Goal: Task Accomplishment & Management: Complete application form

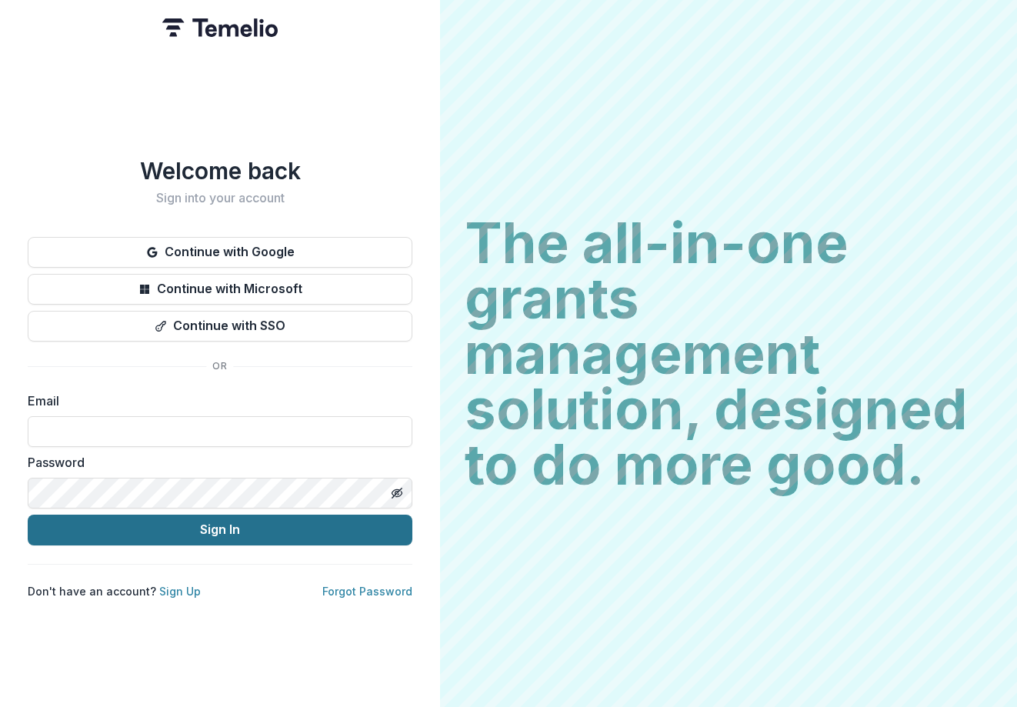
type input "**********"
click at [195, 524] on button "Sign In" at bounding box center [220, 530] width 385 height 31
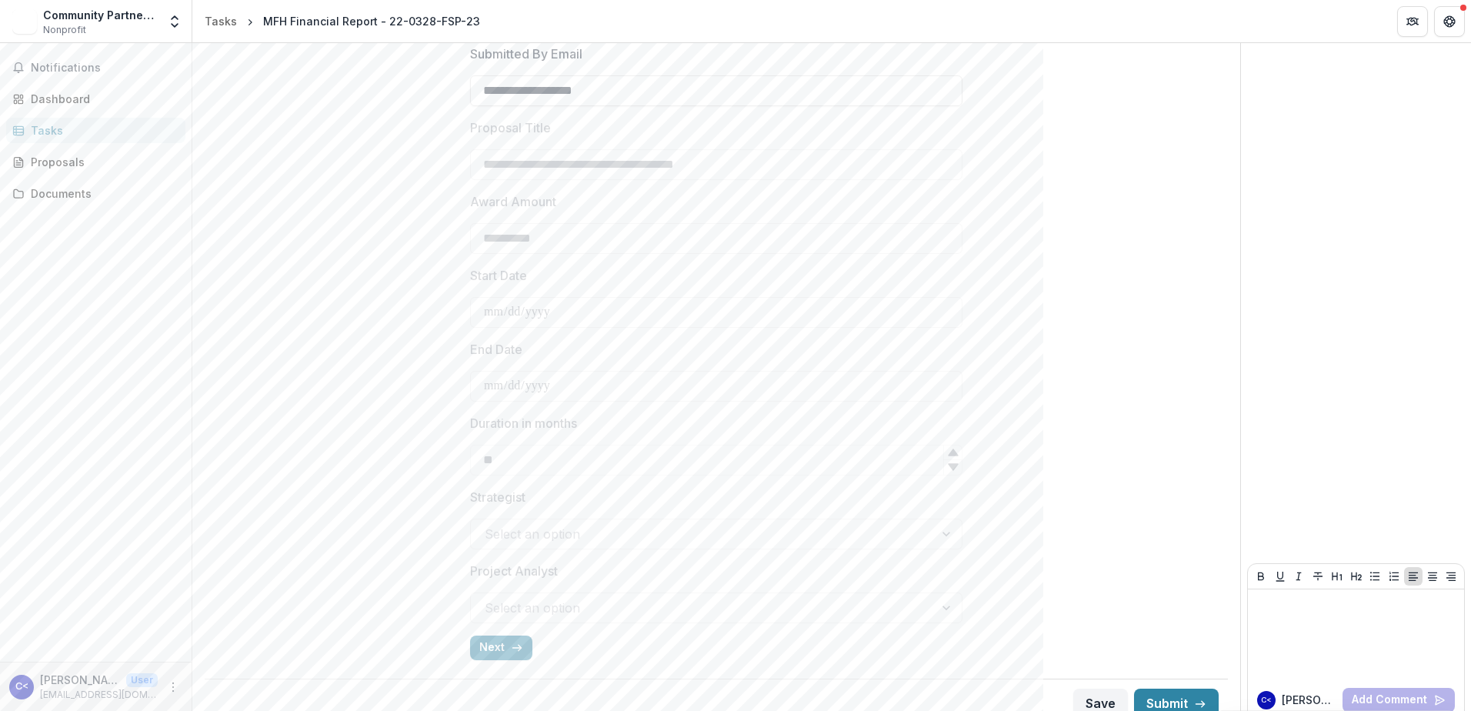
scroll to position [402, 0]
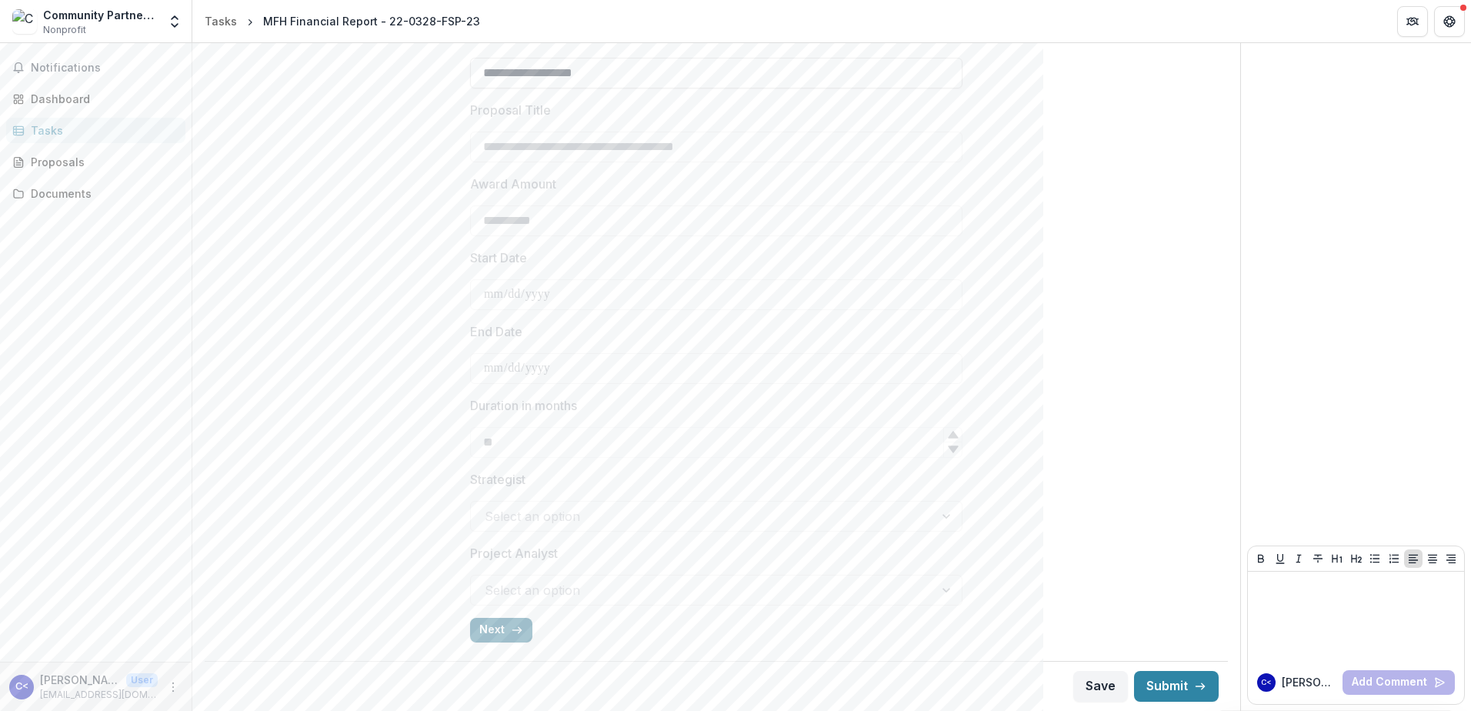
click at [504, 629] on button "Next" at bounding box center [501, 630] width 62 height 25
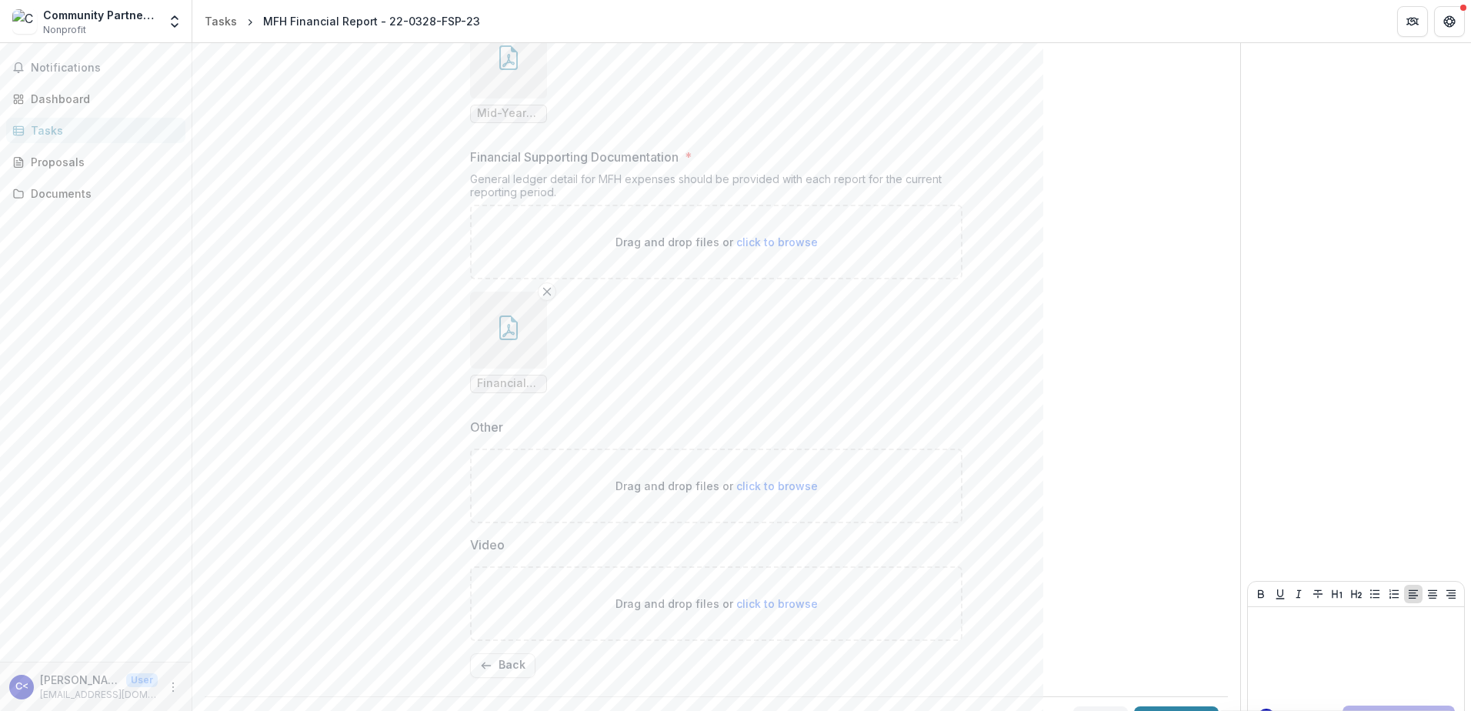
scroll to position [688, 0]
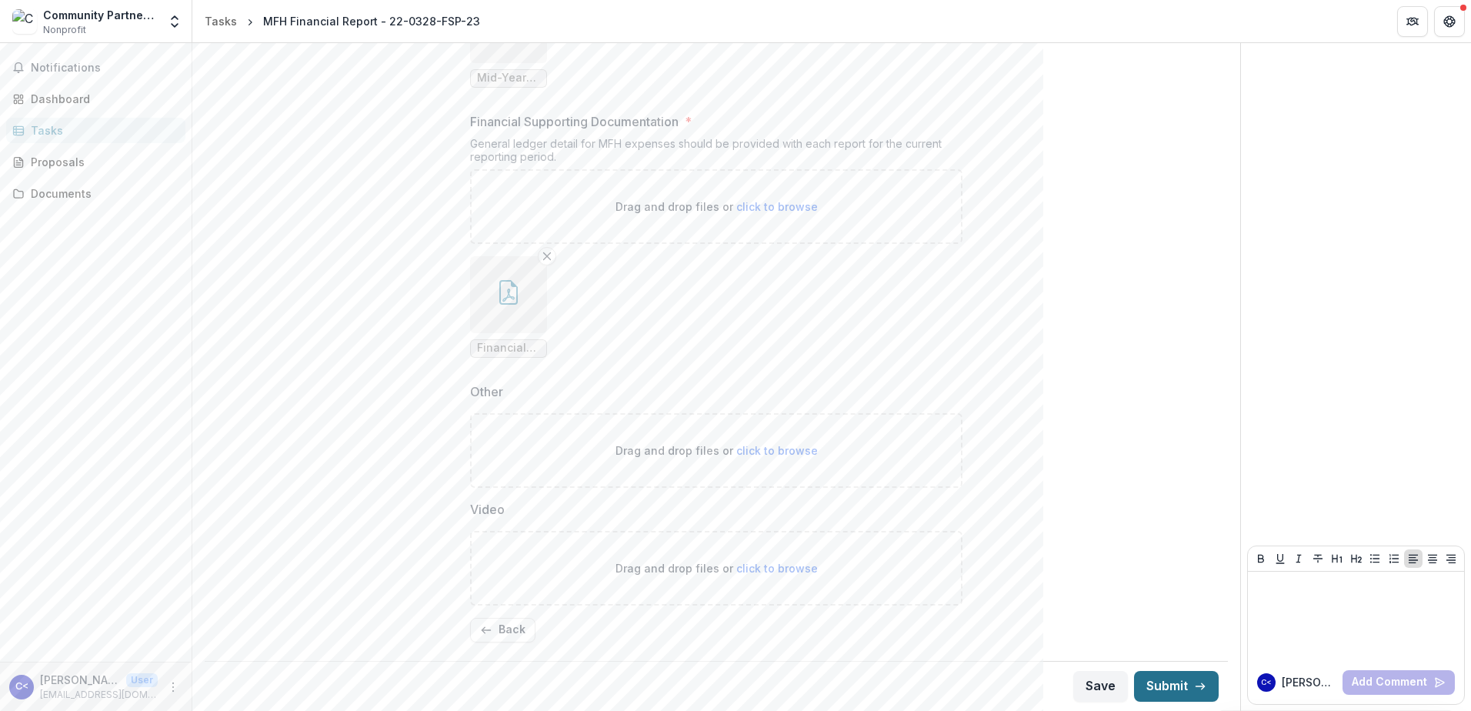
click at [1017, 687] on button "Submit" at bounding box center [1176, 686] width 85 height 31
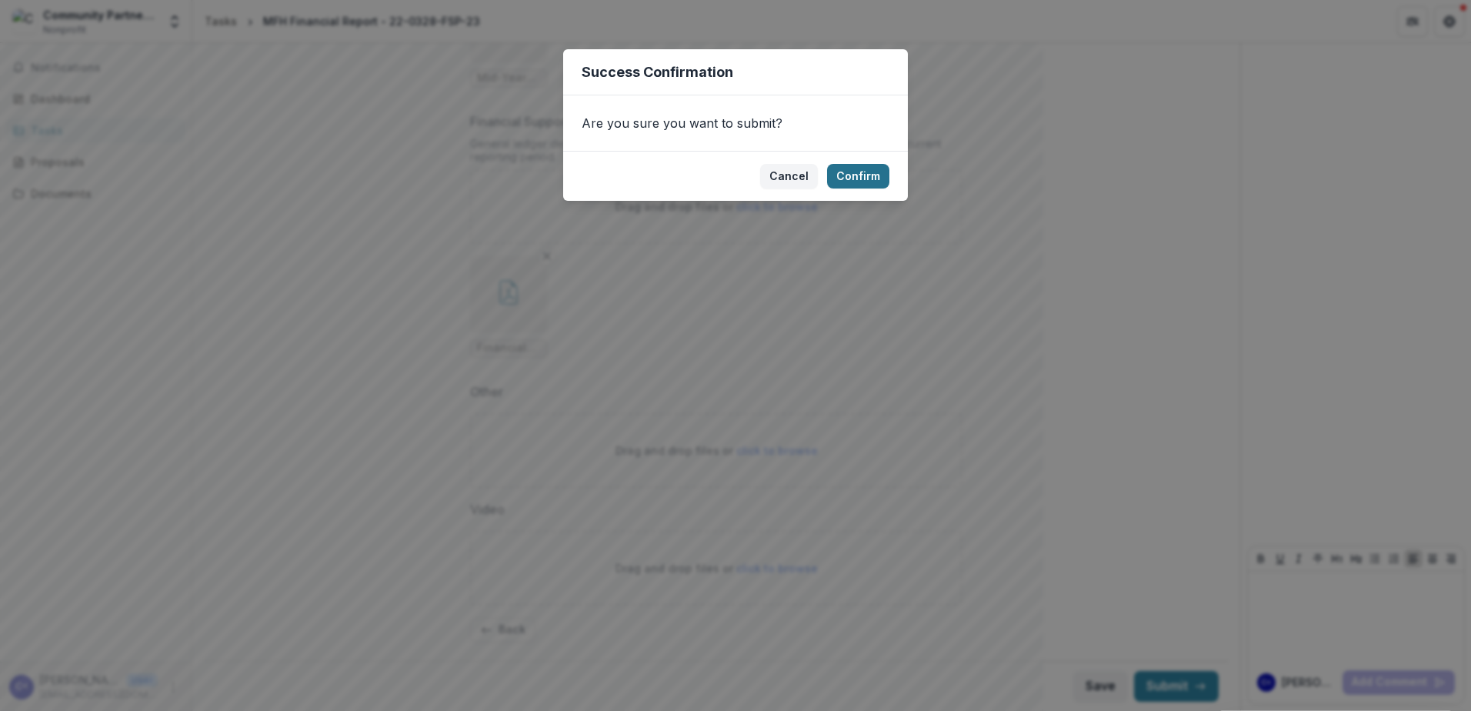
click at [870, 169] on button "Confirm" at bounding box center [858, 176] width 62 height 25
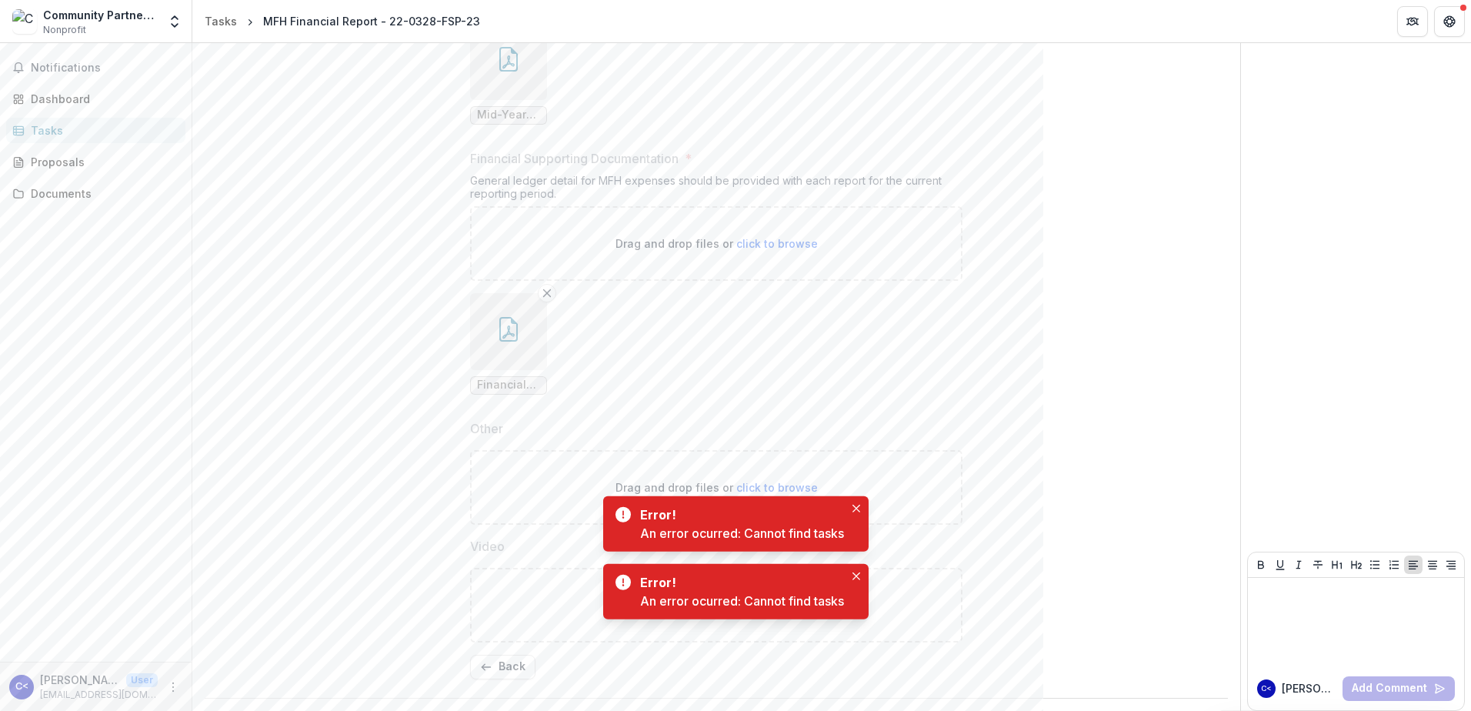
scroll to position [694, 0]
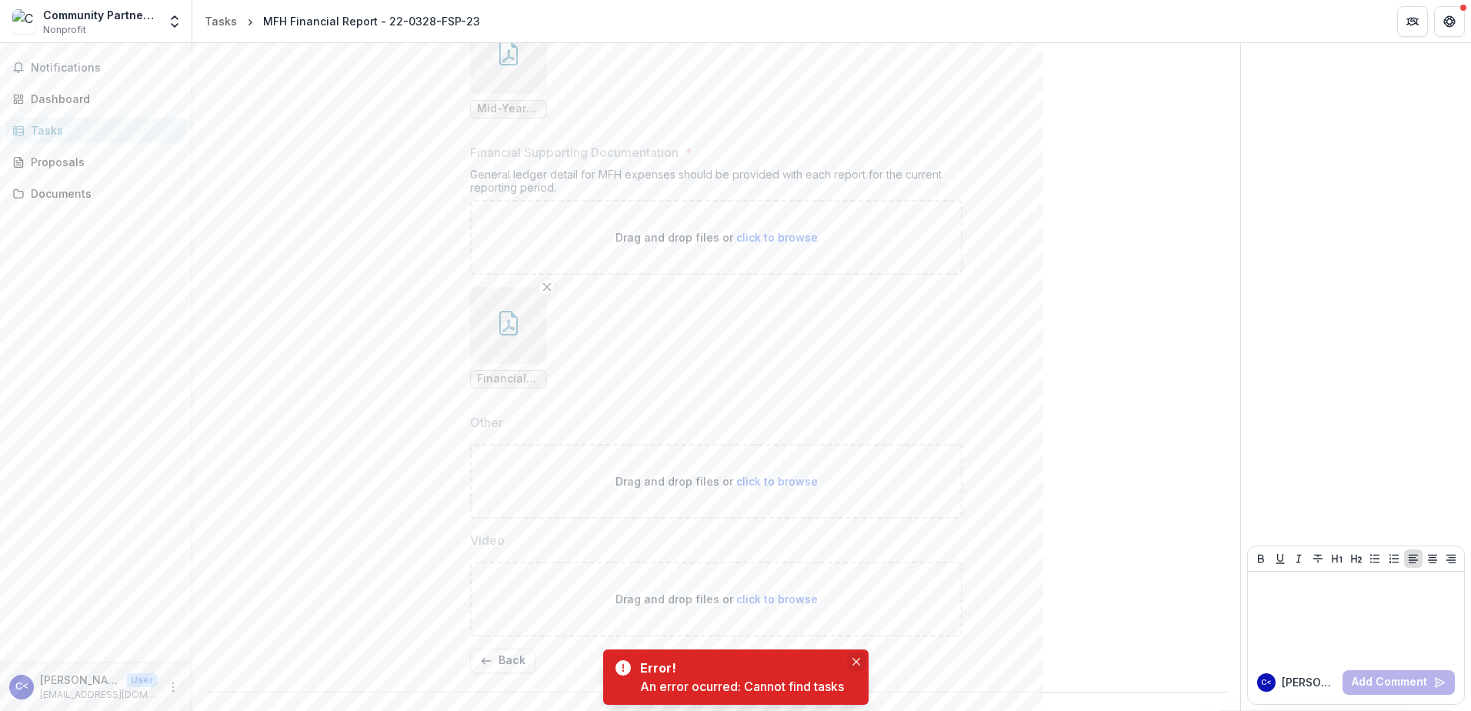
click at [859, 659] on icon "Close" at bounding box center [857, 662] width 8 height 8
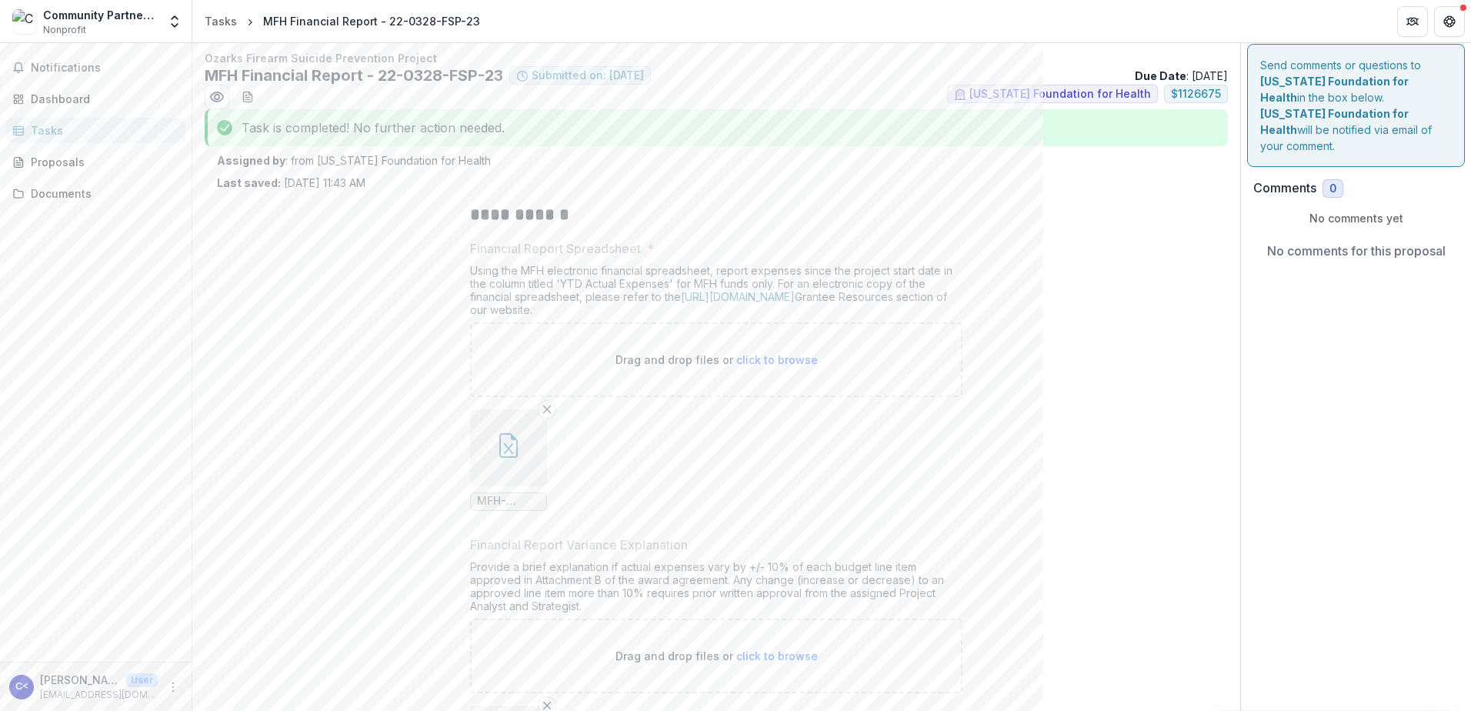
scroll to position [0, 0]
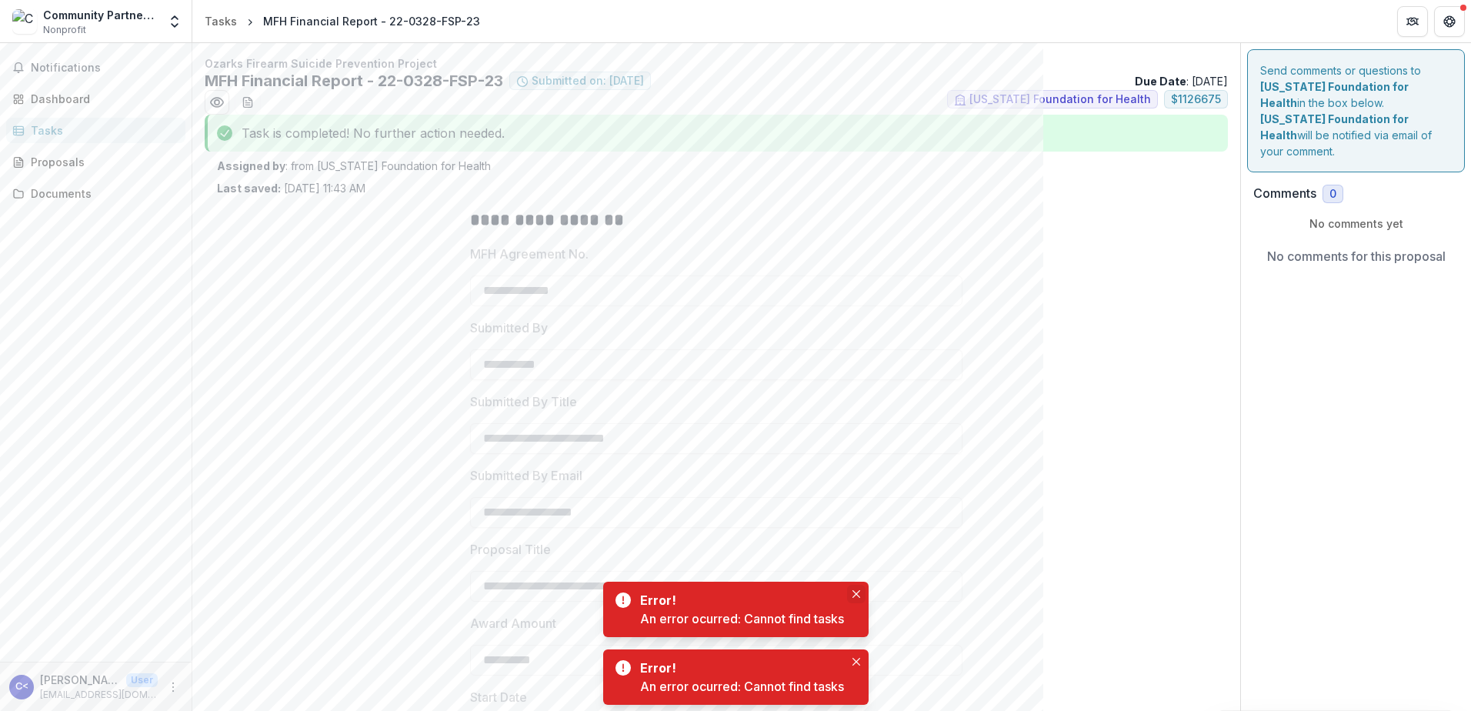
click at [860, 593] on icon "Close" at bounding box center [857, 594] width 8 height 8
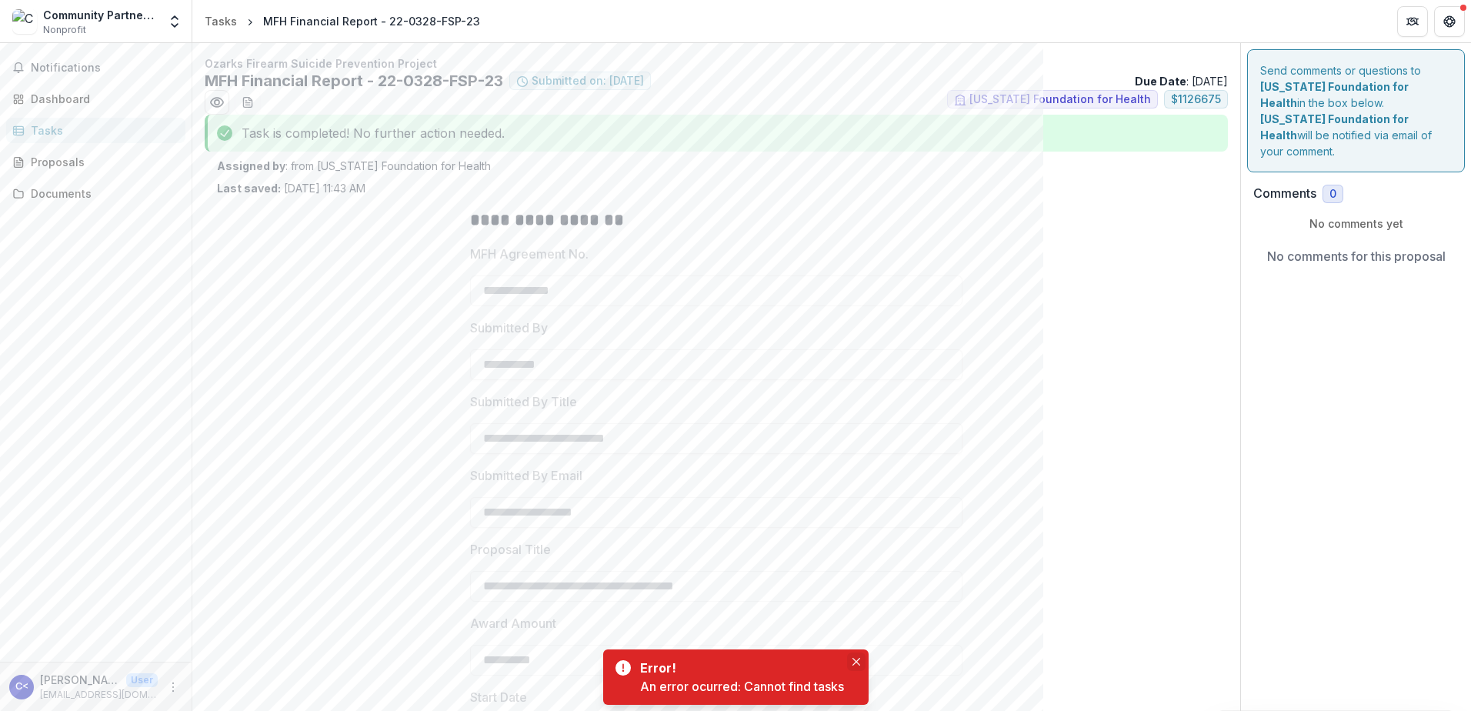
click at [856, 657] on button "Close" at bounding box center [856, 662] width 18 height 18
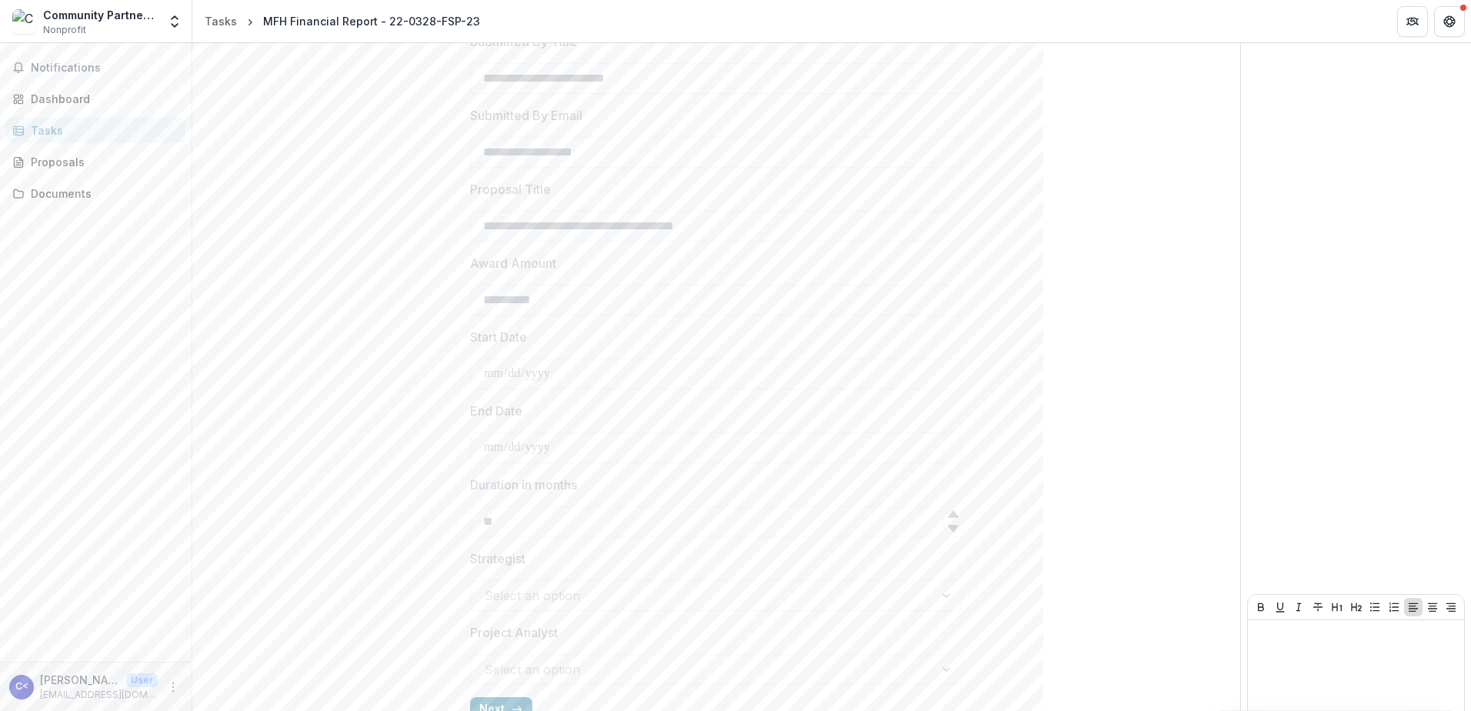
scroll to position [409, 0]
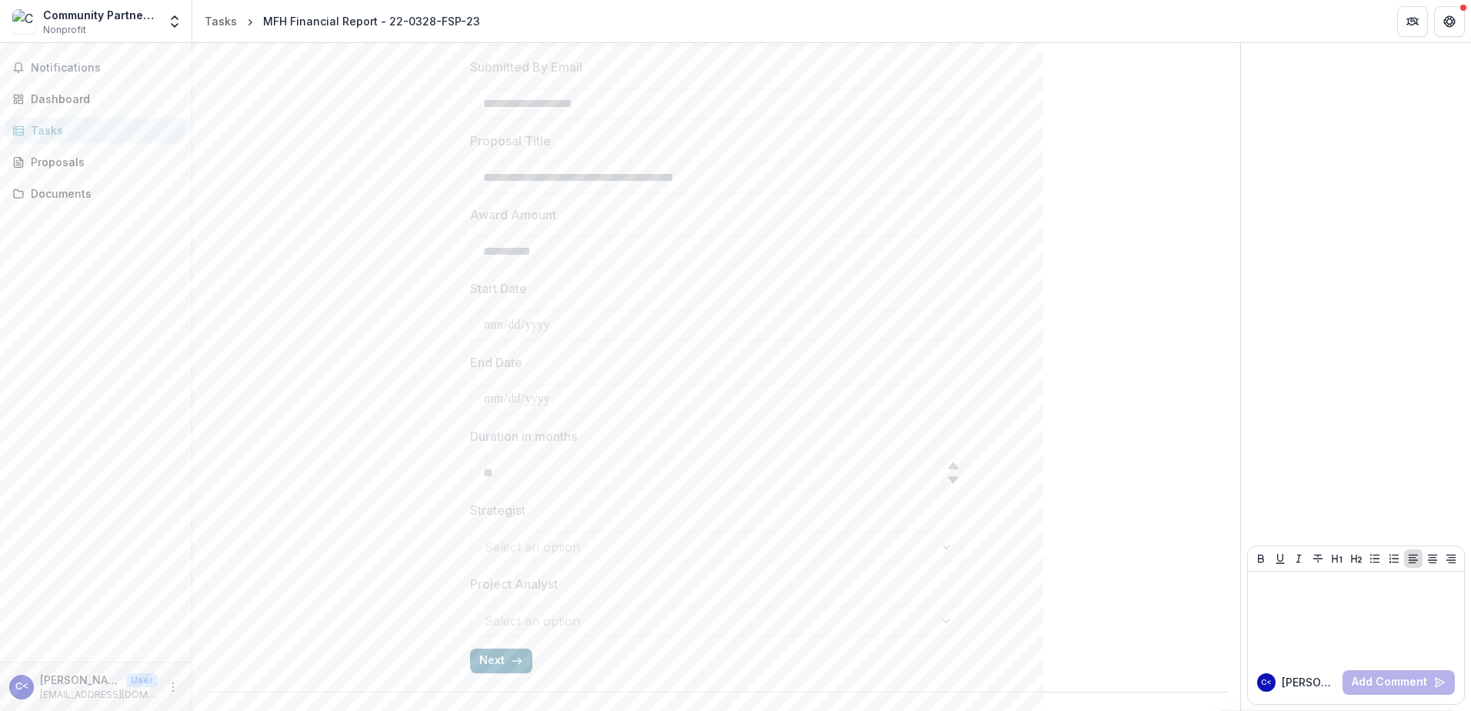
click at [484, 659] on button "Next" at bounding box center [501, 661] width 62 height 25
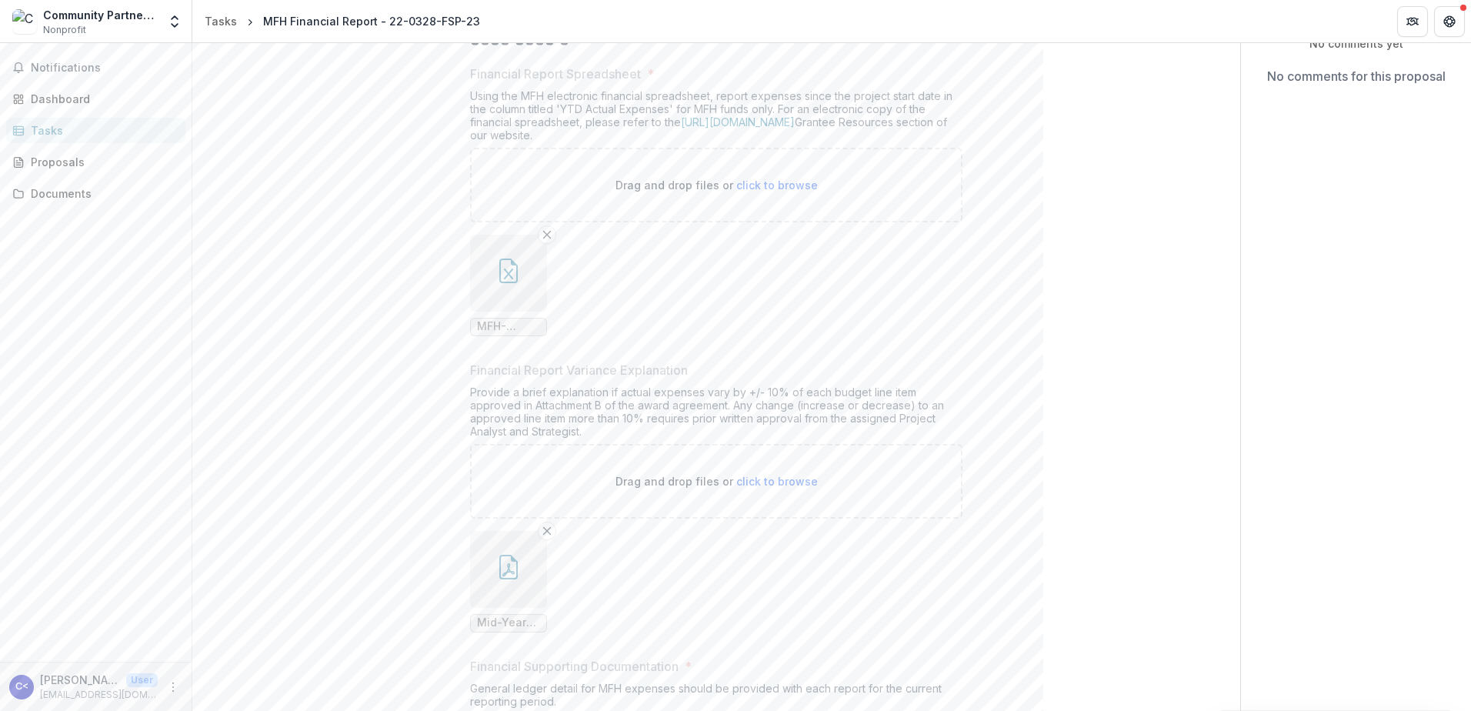
scroll to position [78, 0]
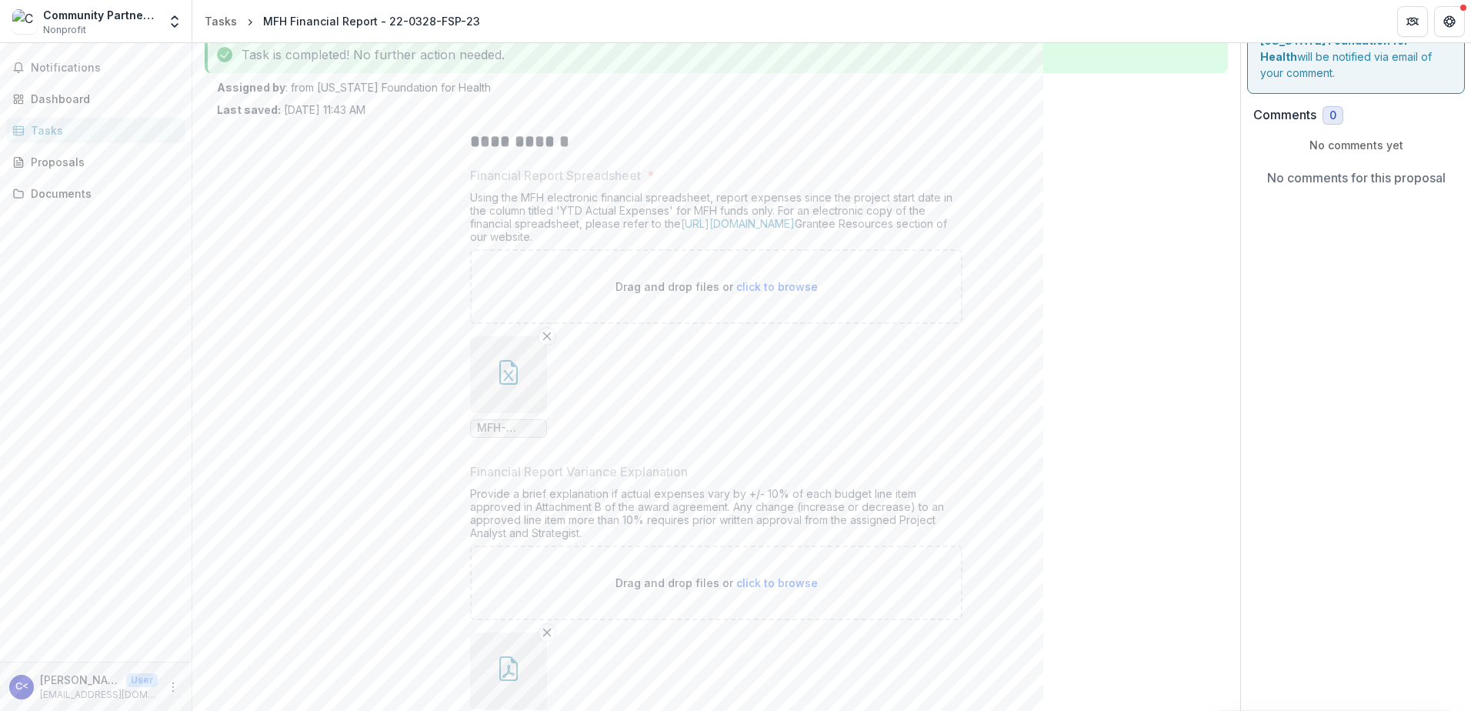
click at [499, 421] on span "MFH-Financial Report ([DATE] thru [DATE]).xlsx" at bounding box center [508, 428] width 77 height 18
click at [502, 398] on button "button" at bounding box center [508, 374] width 77 height 77
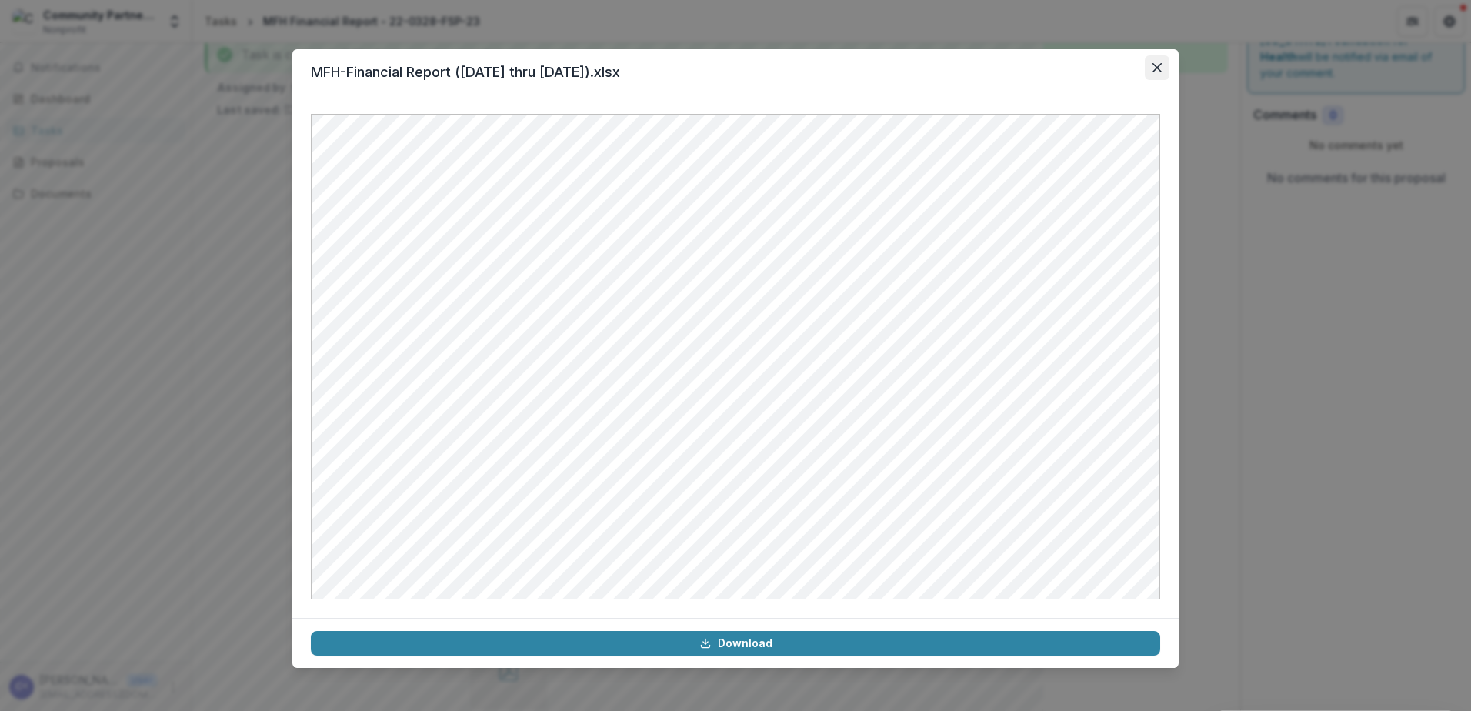
click at [1157, 65] on icon "Close" at bounding box center [1157, 67] width 9 height 9
